Goal: Task Accomplishment & Management: Complete application form

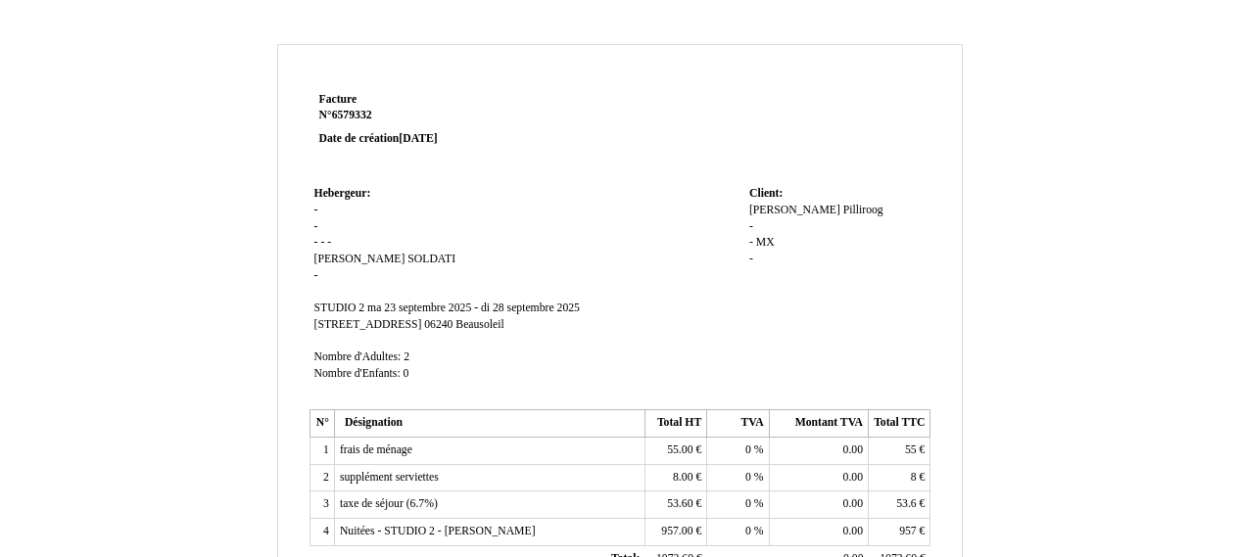
scroll to position [623, 0]
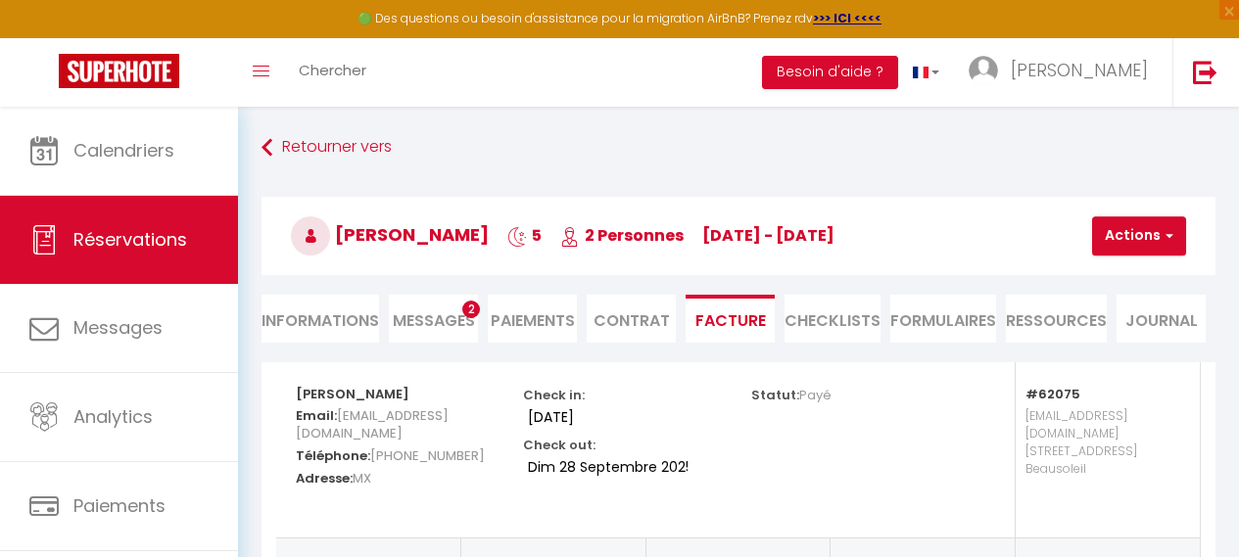
select select "cleaning"
select select "other"
select select "taxes"
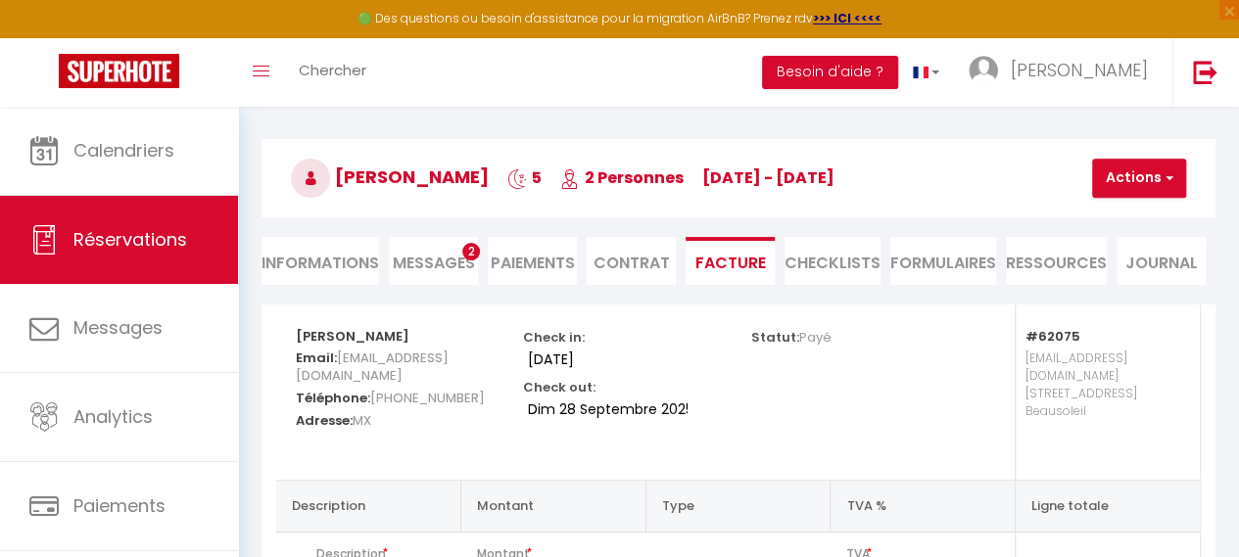
click at [676, 335] on div "Check in: [DATE] Check out: [DATE]" at bounding box center [624, 374] width 202 height 139
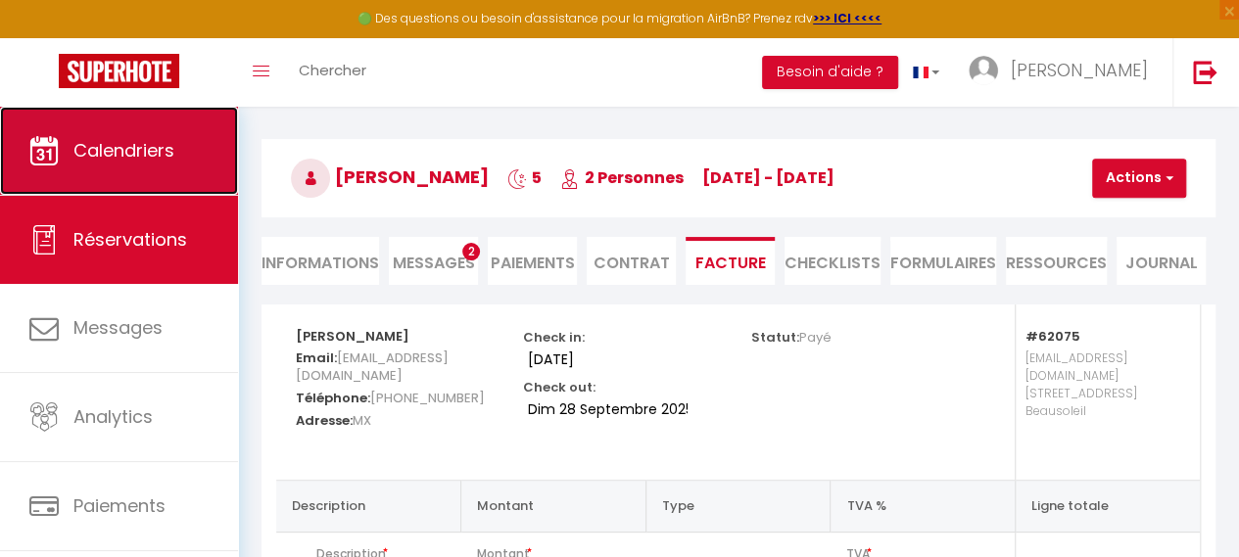
click at [110, 162] on span "Calendriers" at bounding box center [123, 150] width 101 height 24
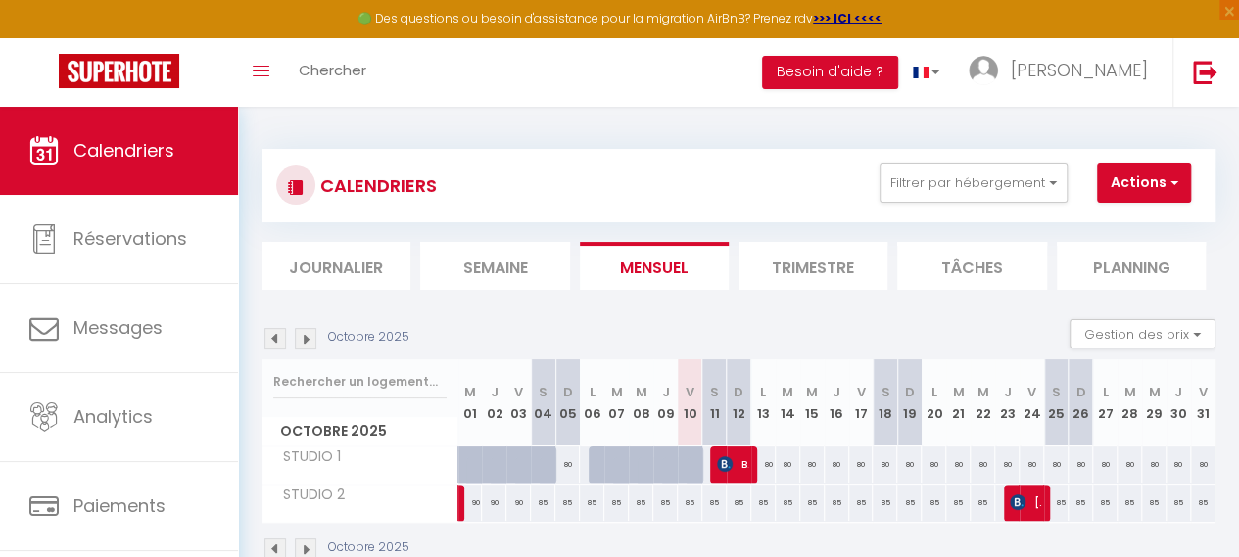
click at [307, 336] on img at bounding box center [306, 339] width 22 height 22
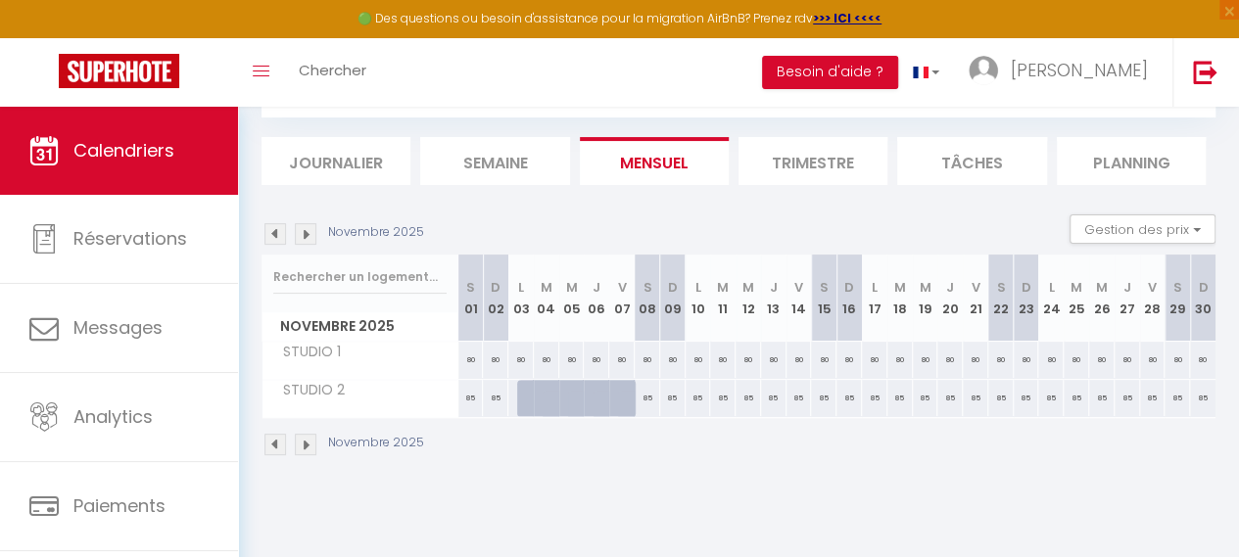
scroll to position [107, 0]
click at [273, 232] on img at bounding box center [275, 232] width 22 height 22
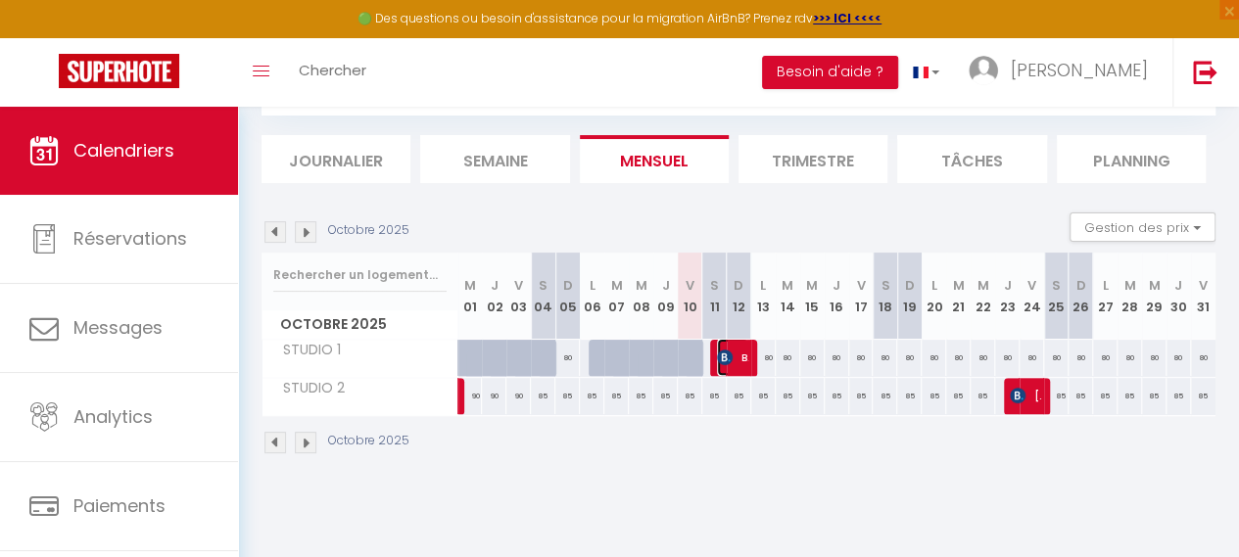
click at [723, 361] on img at bounding box center [725, 358] width 16 height 16
select select "OK"
select select "KO"
select select "0"
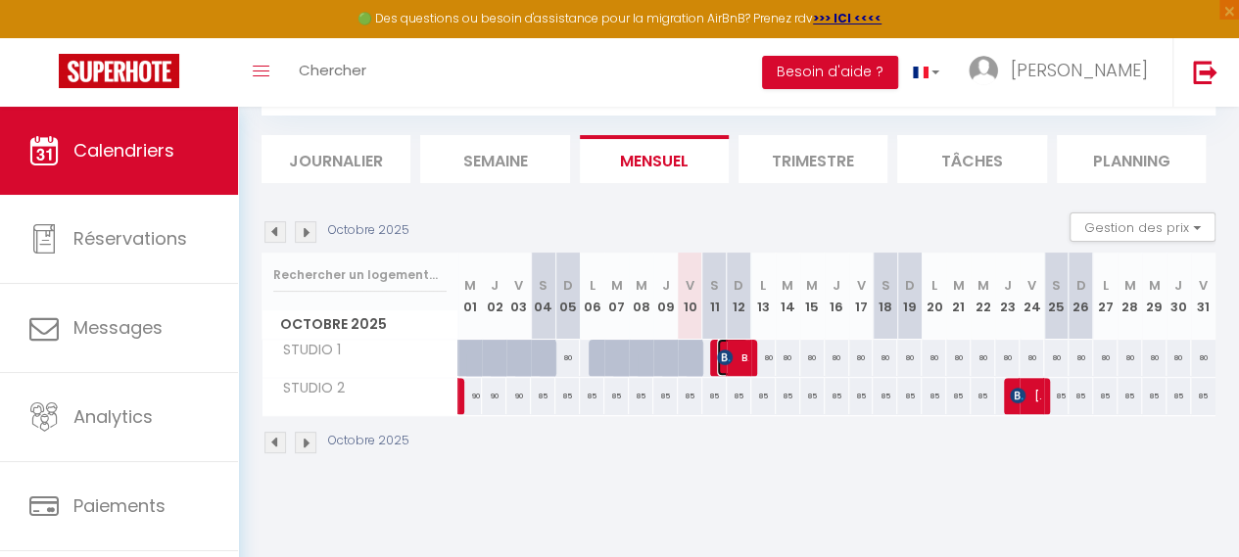
select select "1"
select select
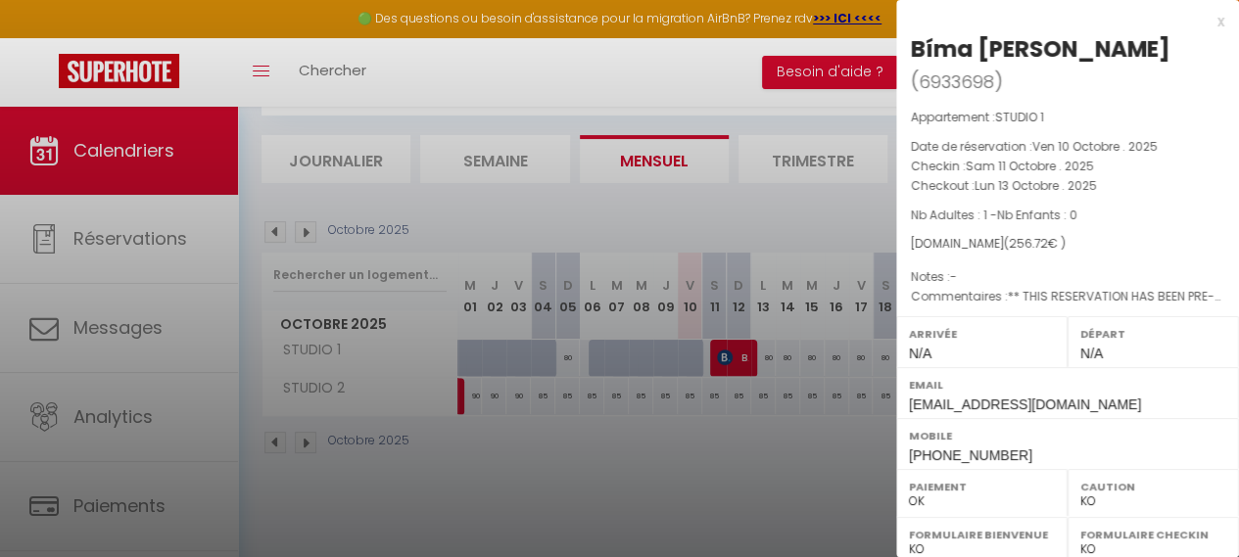
click at [1195, 235] on div "[DOMAIN_NAME] ( 256.72 € )" at bounding box center [1067, 244] width 313 height 19
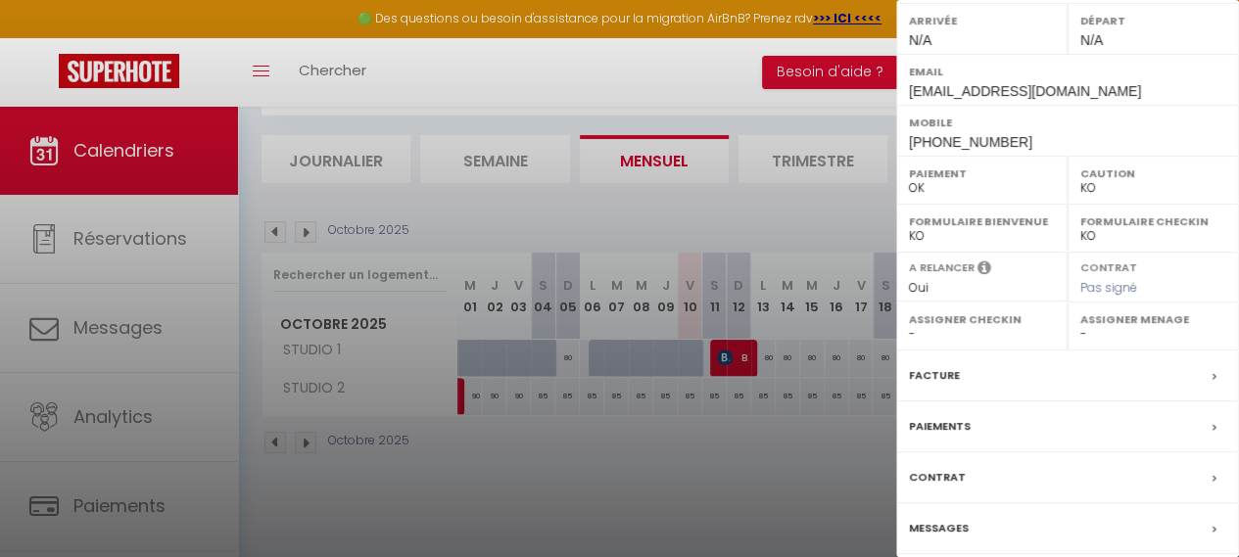
scroll to position [351, 0]
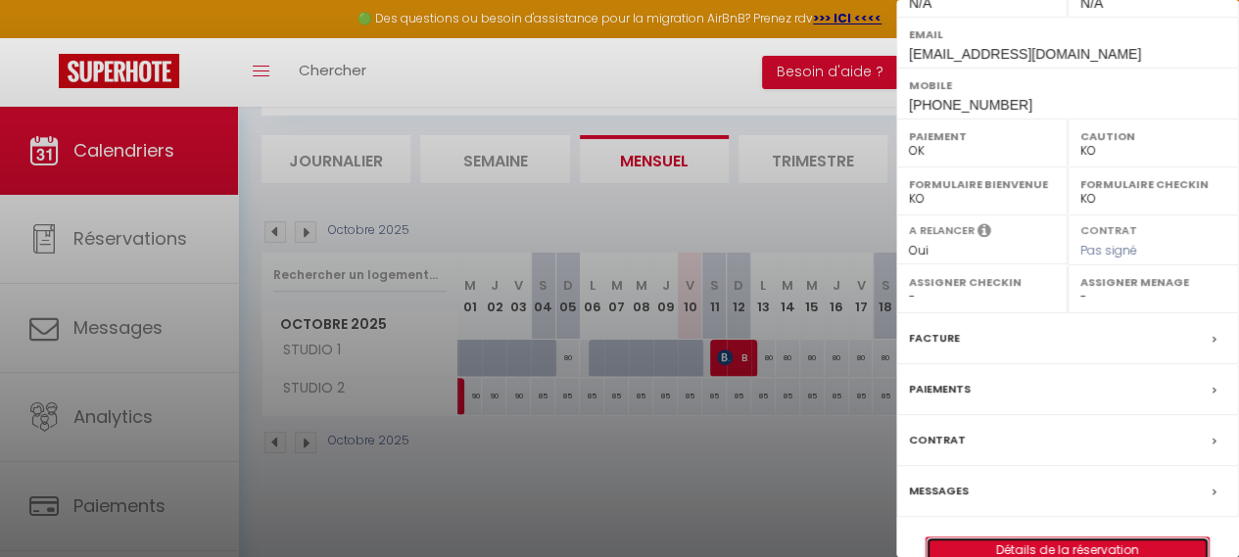
click at [1010, 538] on link "Détails de la réservation" at bounding box center [1067, 550] width 282 height 25
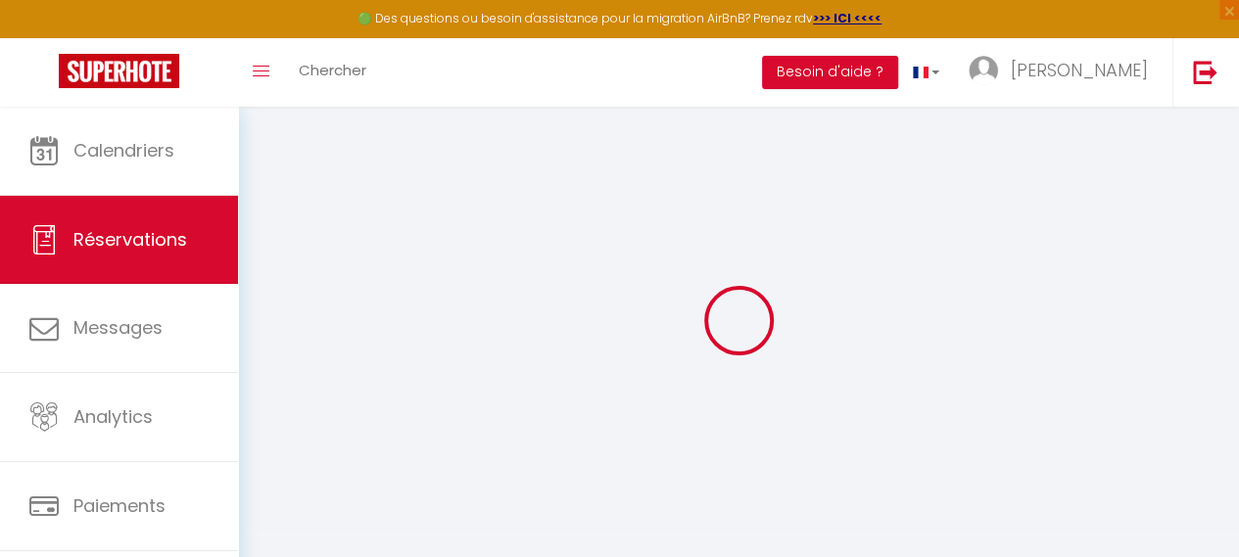
type input "Bíma"
type input "[PERSON_NAME]"
type input "[EMAIL_ADDRESS][DOMAIN_NAME]"
type input "[PHONE_NUMBER]"
type input "."
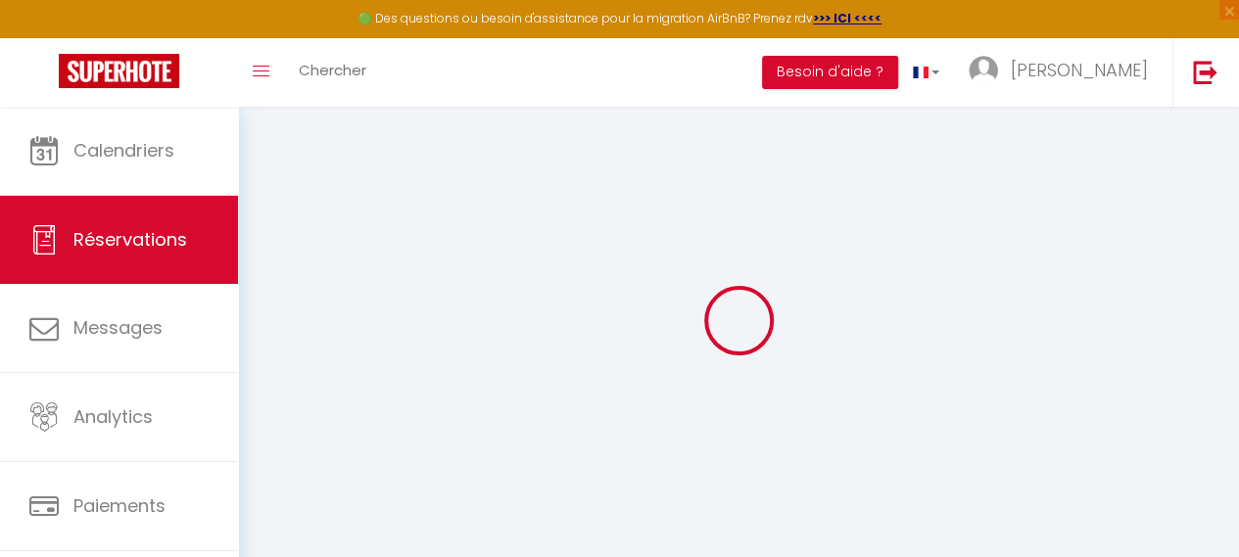
select select "CZ"
type input "8"
type input "36.9"
type input "3.59"
select select "62074"
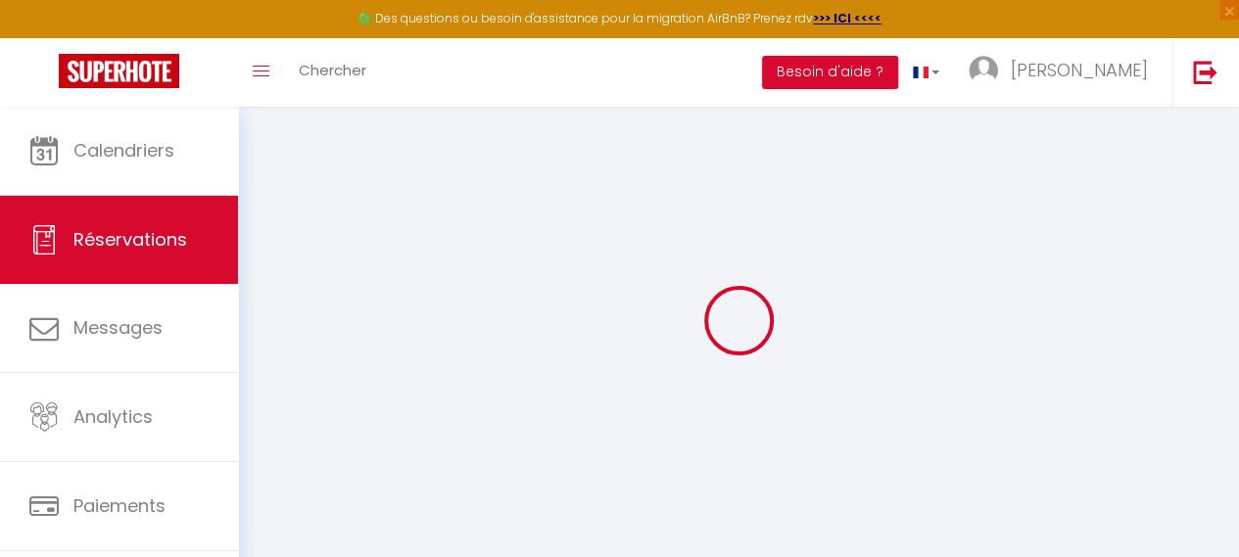
select select "1"
select select
type input "1"
select select "12"
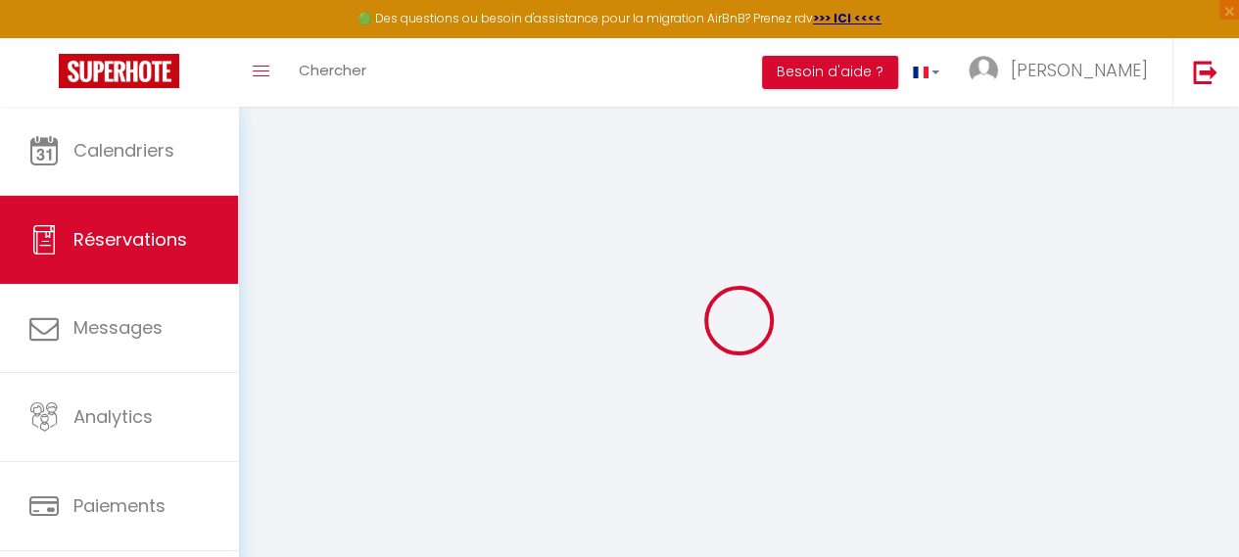
select select
type input "188"
checkbox input "false"
type input "0"
select select "2"
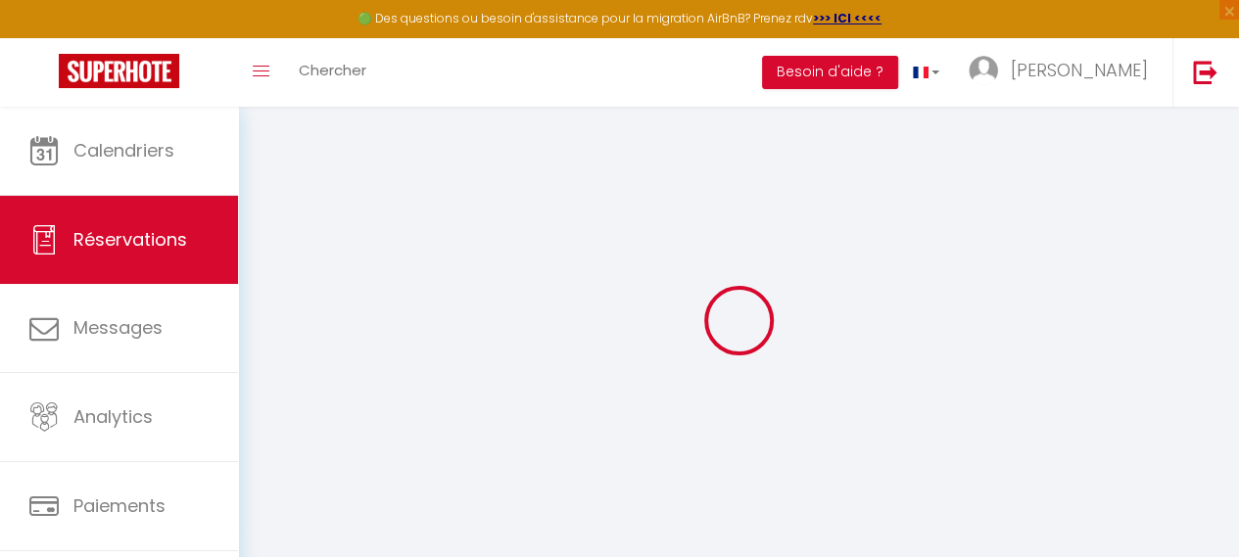
type input "0"
select select
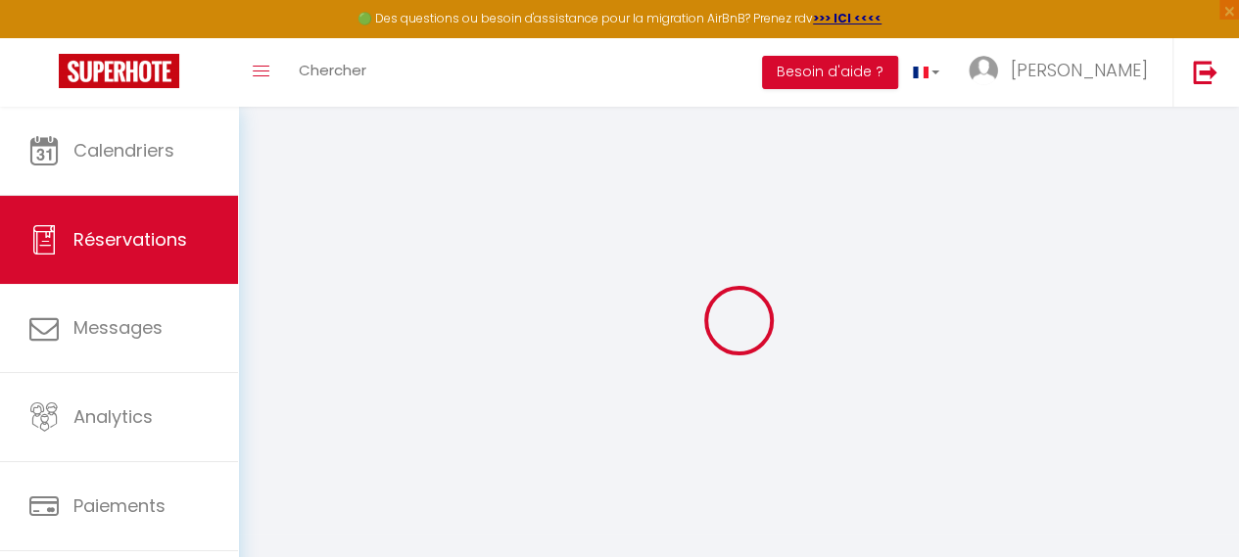
select select "14"
checkbox input "false"
select select
checkbox input "false"
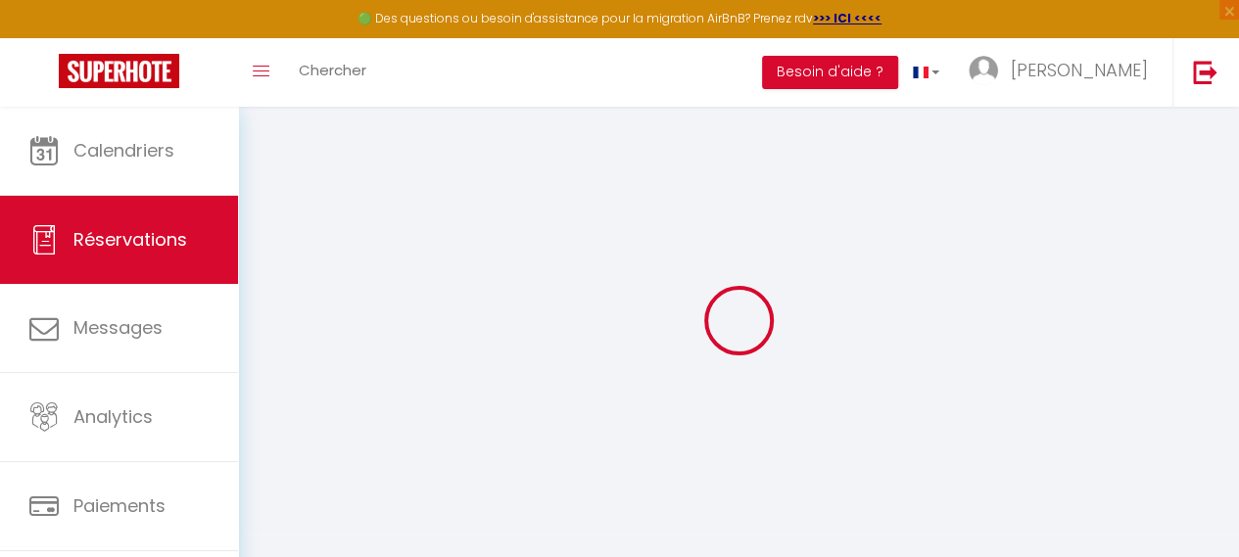
select select
checkbox input "false"
type textarea "** THIS RESERVATION HAS BEEN PRE-PAID ** BOOKING NOTE : Payment charge is EUR 3…"
type input "50"
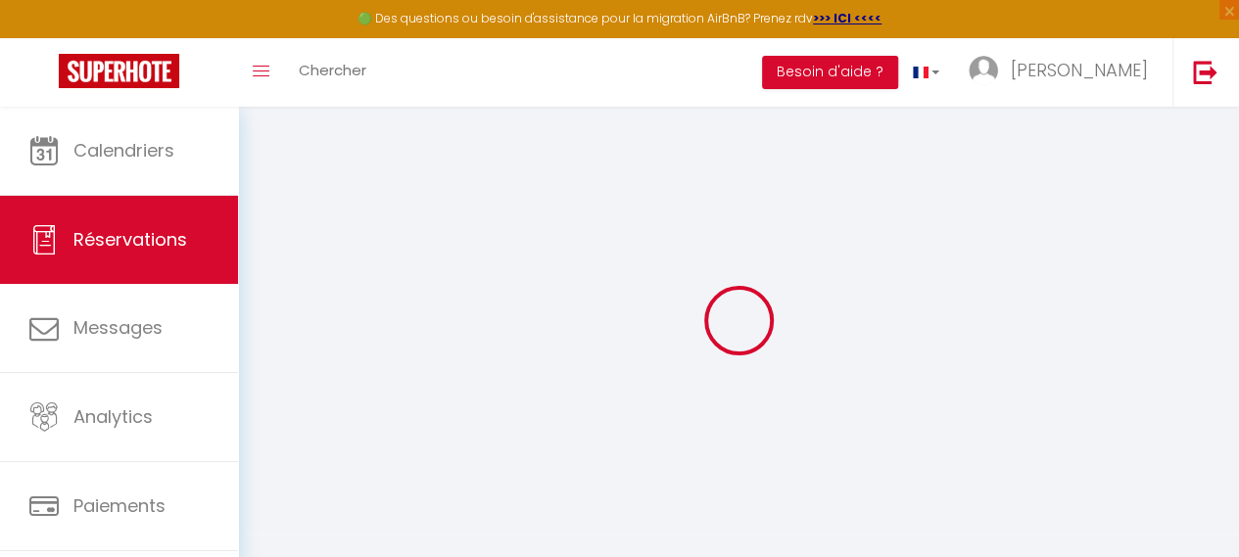
type input "10.72"
select select
checkbox input "false"
select select
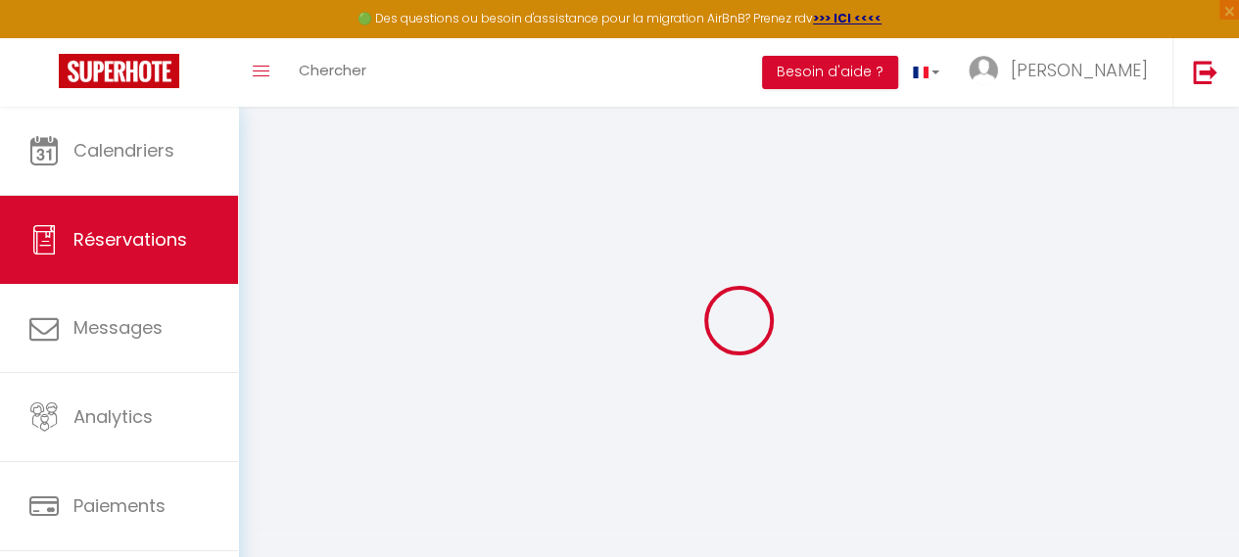
select select
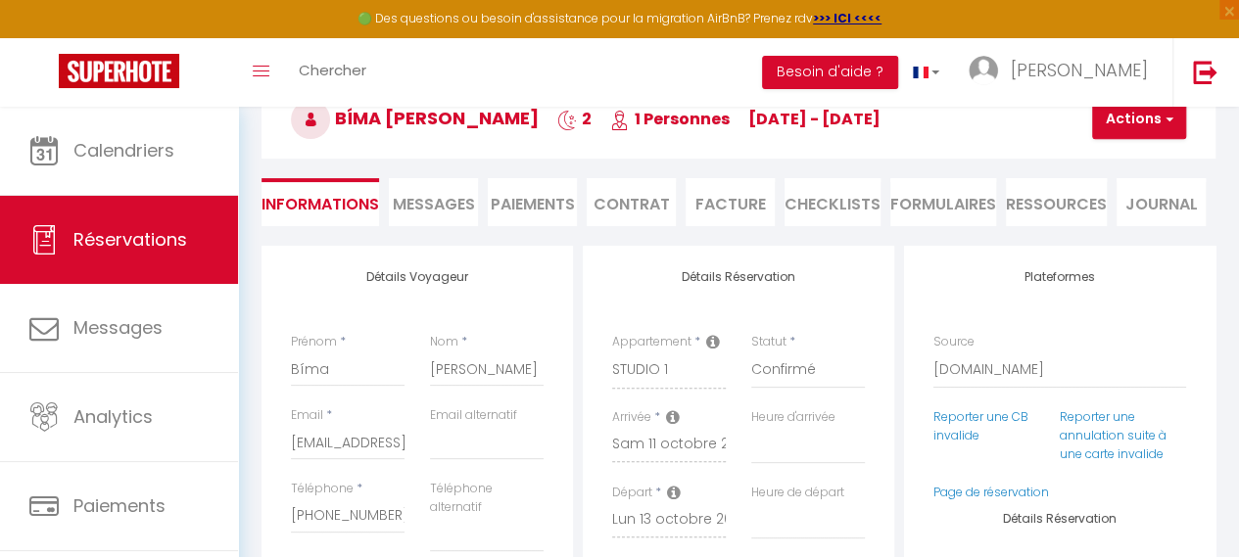
scroll to position [117, 0]
click at [996, 493] on link "Page de réservation" at bounding box center [991, 491] width 116 height 17
